Goal: Use online tool/utility: Utilize a website feature to perform a specific function

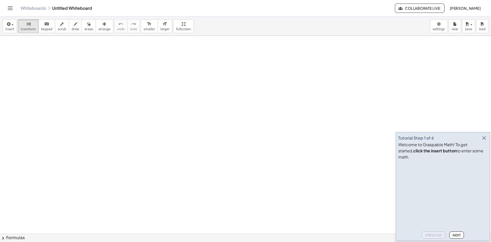
click at [485, 141] on icon "button" at bounding box center [484, 138] width 6 height 6
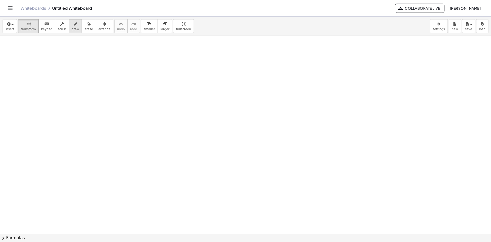
click at [72, 28] on span "draw" at bounding box center [76, 29] width 8 height 4
drag, startPoint x: 24, startPoint y: 43, endPoint x: 22, endPoint y: 48, distance: 5.2
drag, startPoint x: 21, startPoint y: 47, endPoint x: 27, endPoint y: 47, distance: 6.7
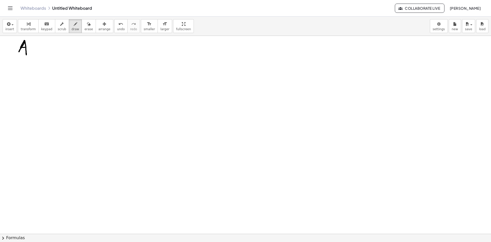
drag, startPoint x: 30, startPoint y: 44, endPoint x: 30, endPoint y: 49, distance: 4.4
drag, startPoint x: 31, startPoint y: 48, endPoint x: 33, endPoint y: 47, distance: 2.6
drag, startPoint x: 40, startPoint y: 44, endPoint x: 47, endPoint y: 50, distance: 9.3
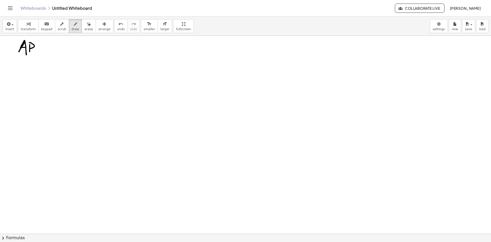
drag, startPoint x: 57, startPoint y: 43, endPoint x: 62, endPoint y: 50, distance: 8.3
drag, startPoint x: 65, startPoint y: 51, endPoint x: 69, endPoint y: 52, distance: 4.1
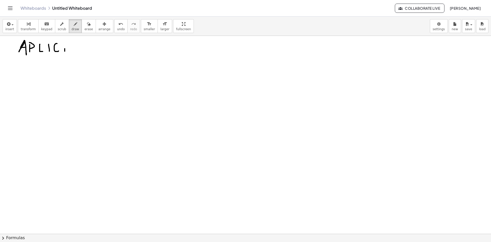
drag, startPoint x: 65, startPoint y: 47, endPoint x: 80, endPoint y: 51, distance: 15.7
drag, startPoint x: 78, startPoint y: 46, endPoint x: 82, endPoint y: 52, distance: 6.6
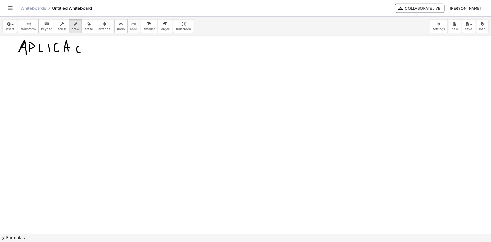
drag, startPoint x: 83, startPoint y: 52, endPoint x: 86, endPoint y: 52, distance: 2.6
drag, startPoint x: 85, startPoint y: 50, endPoint x: 88, endPoint y: 50, distance: 2.9
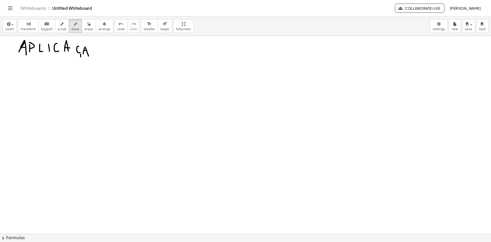
drag, startPoint x: 83, startPoint y: 43, endPoint x: 91, endPoint y: 42, distance: 7.7
drag, startPoint x: 93, startPoint y: 51, endPoint x: 93, endPoint y: 48, distance: 3.1
drag, startPoint x: 114, startPoint y: 54, endPoint x: 117, endPoint y: 54, distance: 3.1
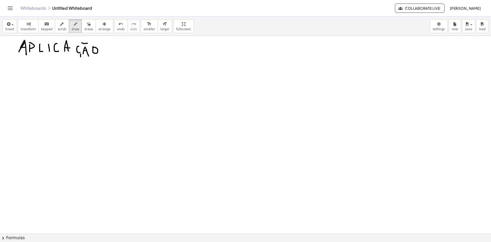
drag, startPoint x: 115, startPoint y: 47, endPoint x: 110, endPoint y: 51, distance: 6.4
drag, startPoint x: 21, startPoint y: 87, endPoint x: 27, endPoint y: 87, distance: 5.1
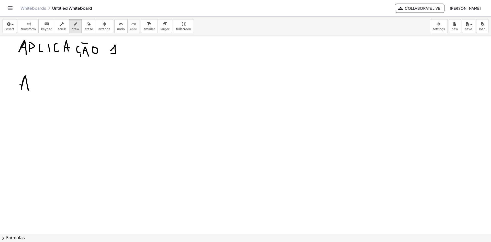
drag, startPoint x: 20, startPoint y: 85, endPoint x: 33, endPoint y: 85, distance: 12.5
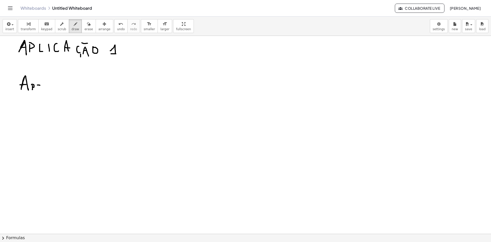
drag, startPoint x: 38, startPoint y: 87, endPoint x: 44, endPoint y: 87, distance: 6.1
drag, startPoint x: 47, startPoint y: 90, endPoint x: 56, endPoint y: 86, distance: 9.7
drag, startPoint x: 59, startPoint y: 86, endPoint x: 64, endPoint y: 88, distance: 6.1
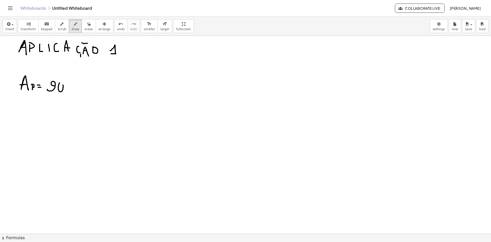
drag, startPoint x: 67, startPoint y: 82, endPoint x: 65, endPoint y: 85, distance: 4.0
drag, startPoint x: 73, startPoint y: 90, endPoint x: 92, endPoint y: 93, distance: 18.8
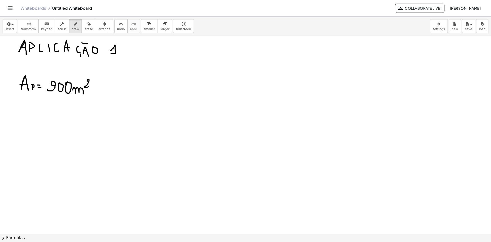
drag, startPoint x: 88, startPoint y: 79, endPoint x: 102, endPoint y: 80, distance: 13.8
drag, startPoint x: 177, startPoint y: 55, endPoint x: 174, endPoint y: 138, distance: 82.9
drag, startPoint x: 177, startPoint y: 53, endPoint x: 274, endPoint y: 54, distance: 96.4
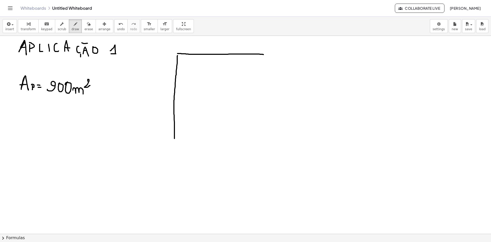
drag, startPoint x: 274, startPoint y: 54, endPoint x: 276, endPoint y: 139, distance: 84.4
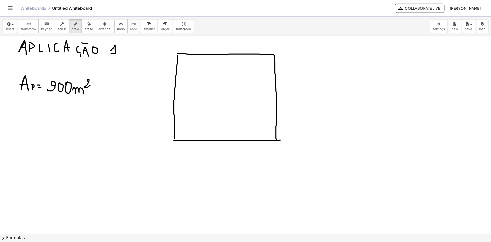
drag, startPoint x: 178, startPoint y: 140, endPoint x: 281, endPoint y: 140, distance: 103.0
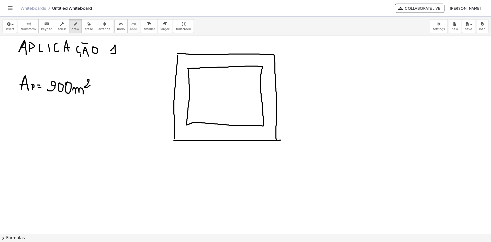
drag, startPoint x: 188, startPoint y: 70, endPoint x: 187, endPoint y: 73, distance: 3.7
drag, startPoint x: 201, startPoint y: 78, endPoint x: 200, endPoint y: 87, distance: 8.5
drag, startPoint x: 198, startPoint y: 85, endPoint x: 205, endPoint y: 85, distance: 6.7
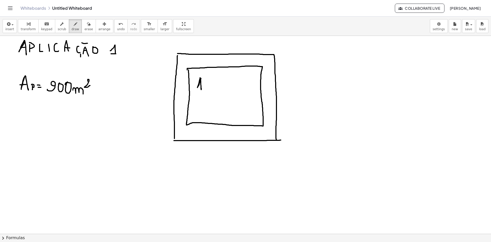
drag, startPoint x: 209, startPoint y: 86, endPoint x: 214, endPoint y: 87, distance: 4.5
drag, startPoint x: 212, startPoint y: 89, endPoint x: 221, endPoint y: 91, distance: 9.1
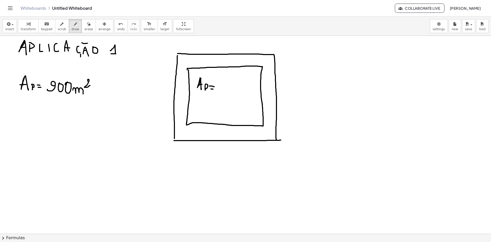
drag, startPoint x: 216, startPoint y: 89, endPoint x: 223, endPoint y: 85, distance: 7.4
drag, startPoint x: 204, startPoint y: 87, endPoint x: 207, endPoint y: 96, distance: 9.3
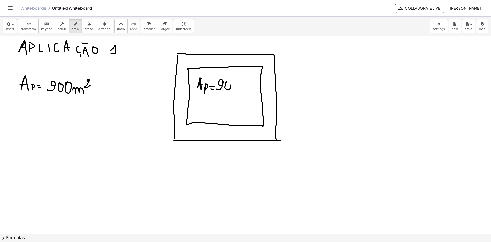
drag, startPoint x: 234, startPoint y: 80, endPoint x: 235, endPoint y: 83, distance: 2.9
drag, startPoint x: 239, startPoint y: 90, endPoint x: 248, endPoint y: 92, distance: 9.6
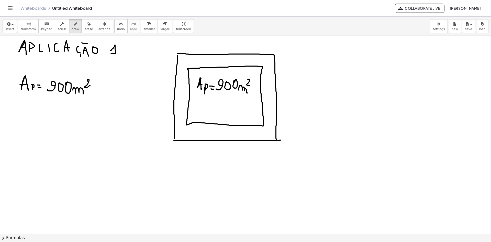
drag, startPoint x: 248, startPoint y: 79, endPoint x: 250, endPoint y: 86, distance: 7.1
drag, startPoint x: 202, startPoint y: 57, endPoint x: 206, endPoint y: 58, distance: 3.8
drag, startPoint x: 204, startPoint y: 54, endPoint x: 208, endPoint y: 63, distance: 9.5
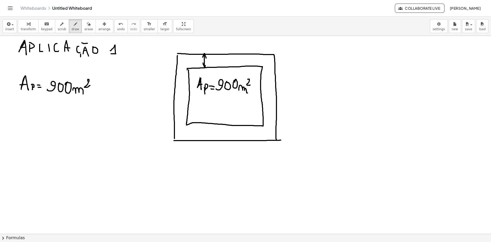
drag, startPoint x: 213, startPoint y: 57, endPoint x: 211, endPoint y: 63, distance: 6.5
drag, startPoint x: 215, startPoint y: 62, endPoint x: 224, endPoint y: 65, distance: 9.9
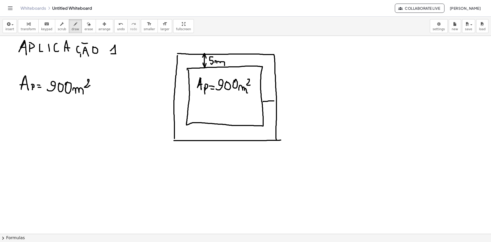
drag, startPoint x: 264, startPoint y: 101, endPoint x: 276, endPoint y: 101, distance: 11.5
drag, startPoint x: 275, startPoint y: 98, endPoint x: 272, endPoint y: 104, distance: 6.2
drag, startPoint x: 263, startPoint y: 98, endPoint x: 267, endPoint y: 104, distance: 7.2
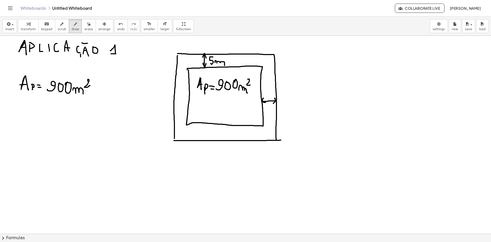
drag, startPoint x: 266, startPoint y: 105, endPoint x: 265, endPoint y: 110, distance: 5.0
drag, startPoint x: 268, startPoint y: 108, endPoint x: 272, endPoint y: 114, distance: 7.2
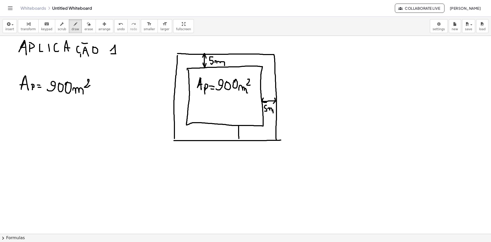
drag, startPoint x: 236, startPoint y: 129, endPoint x: 240, endPoint y: 133, distance: 5.4
drag, startPoint x: 238, startPoint y: 138, endPoint x: 245, endPoint y: 132, distance: 9.8
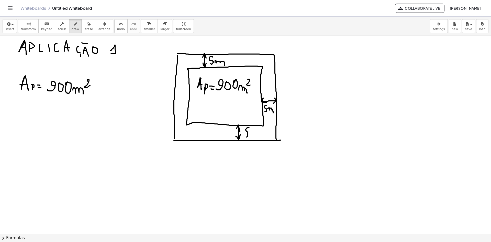
drag, startPoint x: 247, startPoint y: 128, endPoint x: 247, endPoint y: 133, distance: 5.7
drag, startPoint x: 251, startPoint y: 132, endPoint x: 255, endPoint y: 140, distance: 9.1
drag, startPoint x: 188, startPoint y: 106, endPoint x: 174, endPoint y: 107, distance: 14.8
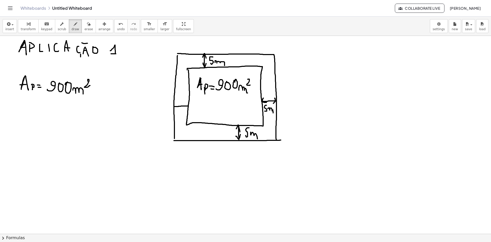
drag, startPoint x: 175, startPoint y: 104, endPoint x: 180, endPoint y: 107, distance: 5.5
drag, startPoint x: 188, startPoint y: 102, endPoint x: 187, endPoint y: 106, distance: 4.2
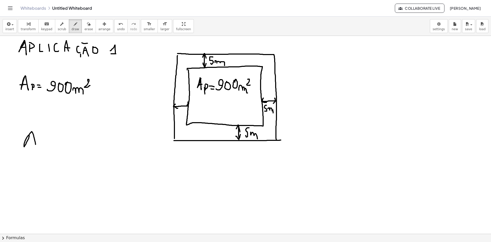
drag
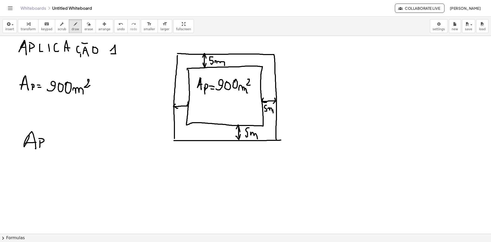
click at [84, 21] on div "button" at bounding box center [88, 24] width 8 height 6
click at [72, 23] on div "button" at bounding box center [76, 24] width 8 height 6
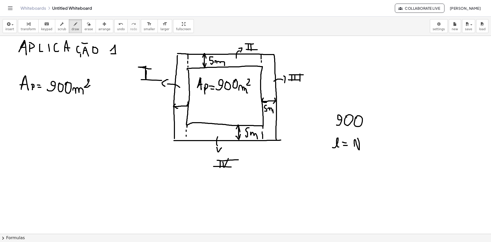
click at [87, 24] on icon "button" at bounding box center [89, 24] width 4 height 6
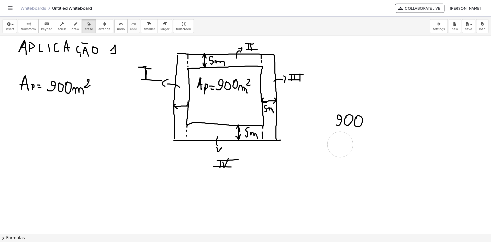
click at [73, 28] on button "draw" at bounding box center [75, 26] width 13 height 14
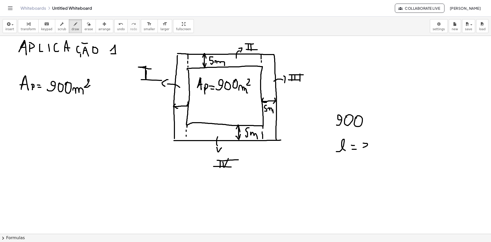
drag, startPoint x: 172, startPoint y: 145, endPoint x: 173, endPoint y: 151, distance: 6.5
drag, startPoint x: 189, startPoint y: 128, endPoint x: 231, endPoint y: 140, distance: 43.8
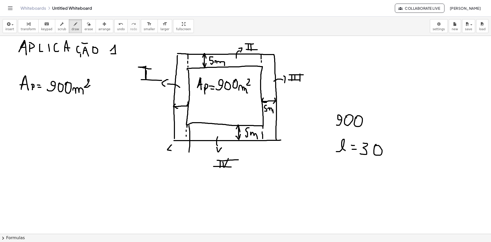
drag, startPoint x: 262, startPoint y: 145, endPoint x: 261, endPoint y: 153, distance: 7.8
drag, startPoint x: 189, startPoint y: 144, endPoint x: 192, endPoint y: 150, distance: 6.3
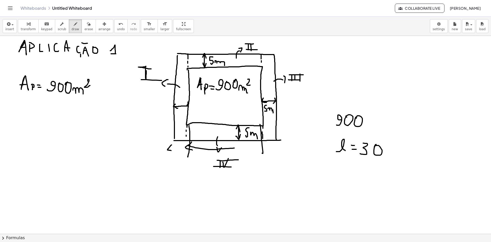
drag, startPoint x: 193, startPoint y: 147, endPoint x: 254, endPoint y: 148, distance: 60.9
drag, startPoint x: 256, startPoint y: 142, endPoint x: 244, endPoint y: 150, distance: 14.1
drag, startPoint x: 229, startPoint y: 151, endPoint x: 234, endPoint y: 153, distance: 5.8
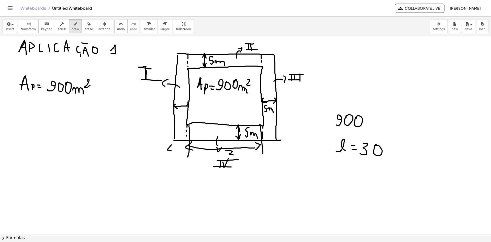
drag, startPoint x: 234, startPoint y: 152, endPoint x: 235, endPoint y: 155, distance: 2.9
drag, startPoint x: 178, startPoint y: 148, endPoint x: 190, endPoint y: 149, distance: 12.0
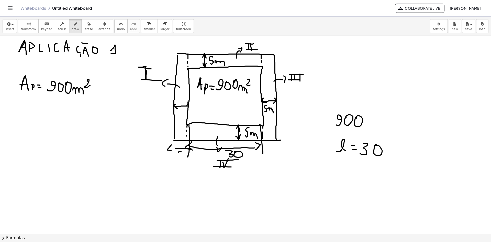
drag, startPoint x: 181, startPoint y: 152, endPoint x: 176, endPoint y: 159, distance: 9.2
drag, startPoint x: 263, startPoint y: 146, endPoint x: 271, endPoint y: 147, distance: 8.3
drag, startPoint x: 267, startPoint y: 147, endPoint x: 274, endPoint y: 150, distance: 7.4
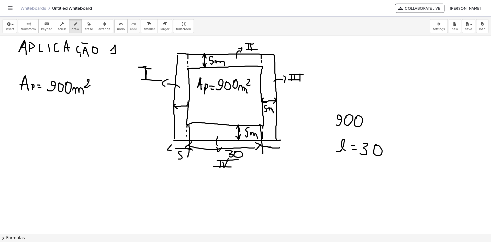
drag, startPoint x: 274, startPoint y: 150, endPoint x: 267, endPoint y: 159, distance: 11.2
drag, startPoint x: 166, startPoint y: 169, endPoint x: 280, endPoint y: 175, distance: 114.2
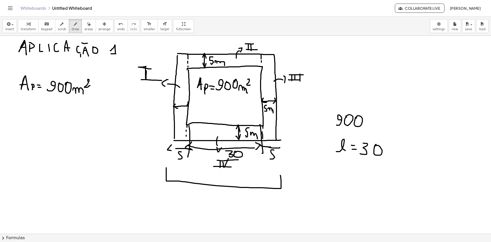
drag, startPoint x: 229, startPoint y: 187, endPoint x: 229, endPoint y: 194, distance: 7.4
drag, startPoint x: 213, startPoint y: 196, endPoint x: 219, endPoint y: 205, distance: 11.4
drag, startPoint x: 222, startPoint y: 205, endPoint x: 223, endPoint y: 197, distance: 7.5
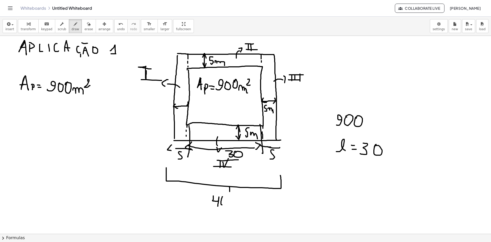
drag, startPoint x: 279, startPoint y: 52, endPoint x: 287, endPoint y: 53, distance: 8.7
drag, startPoint x: 288, startPoint y: 53, endPoint x: 291, endPoint y: 129, distance: 76.3
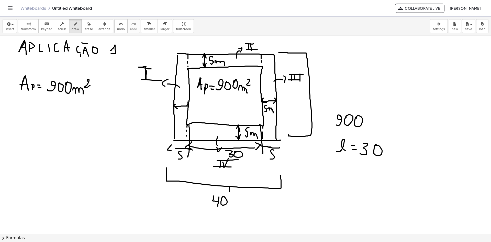
drag, startPoint x: 309, startPoint y: 92, endPoint x: 318, endPoint y: 91, distance: 8.8
drag, startPoint x: 321, startPoint y: 80, endPoint x: 323, endPoint y: 93, distance: 13.2
drag, startPoint x: 329, startPoint y: 83, endPoint x: 336, endPoint y: 91, distance: 10.7
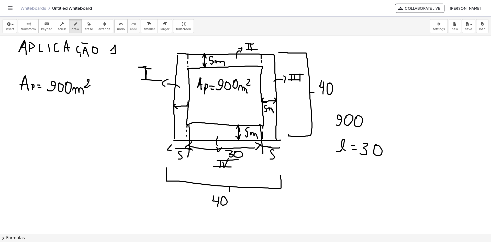
drag, startPoint x: 337, startPoint y: 87, endPoint x: 347, endPoint y: 94, distance: 12.3
drag, startPoint x: 334, startPoint y: 190, endPoint x: 337, endPoint y: 185, distance: 6.5
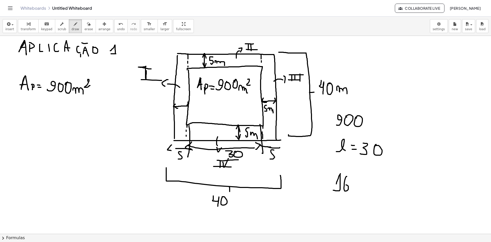
drag, startPoint x: 345, startPoint y: 180, endPoint x: 345, endPoint y: 187, distance: 7.4
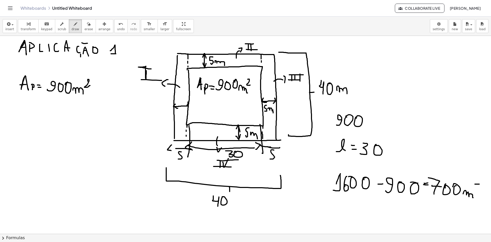
click at [488, 200] on div "×" at bounding box center [245, 135] width 491 height 198
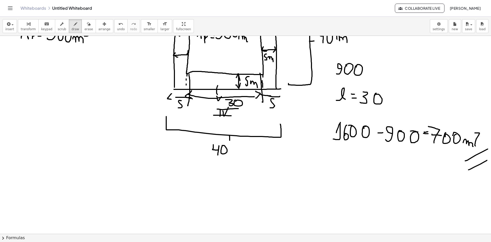
scroll to position [102, 0]
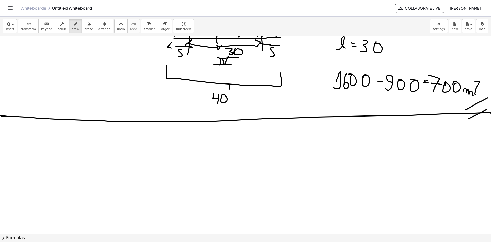
drag, startPoint x: 0, startPoint y: 116, endPoint x: 491, endPoint y: 113, distance: 490.6
click at [491, 113] on div "×" at bounding box center [245, 135] width 491 height 198
